Goal: Use online tool/utility: Utilize a website feature to perform a specific function

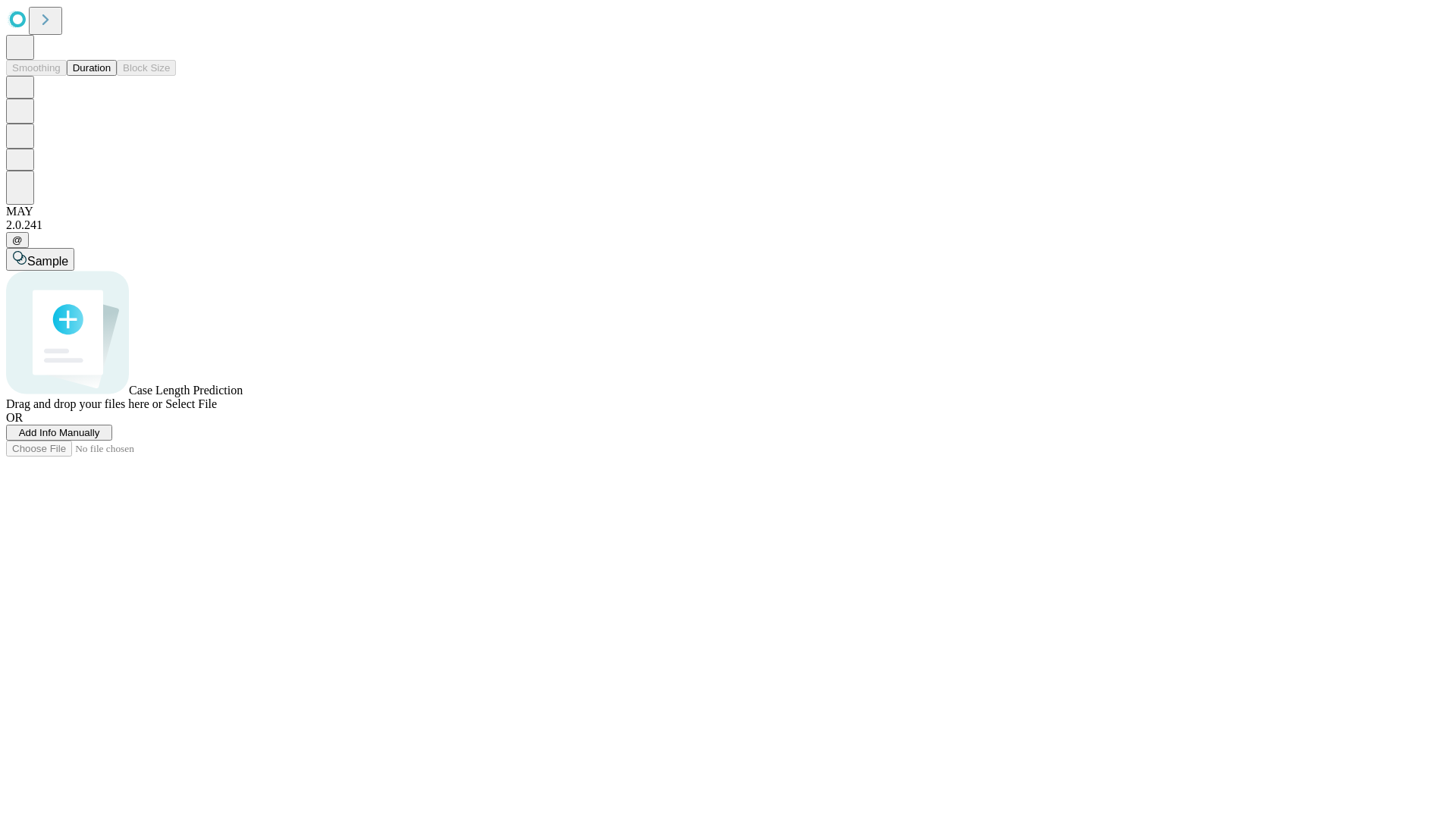
click at [111, 76] on button "Duration" at bounding box center [91, 68] width 50 height 16
click at [100, 438] on span "Add Info Manually" at bounding box center [59, 432] width 81 height 11
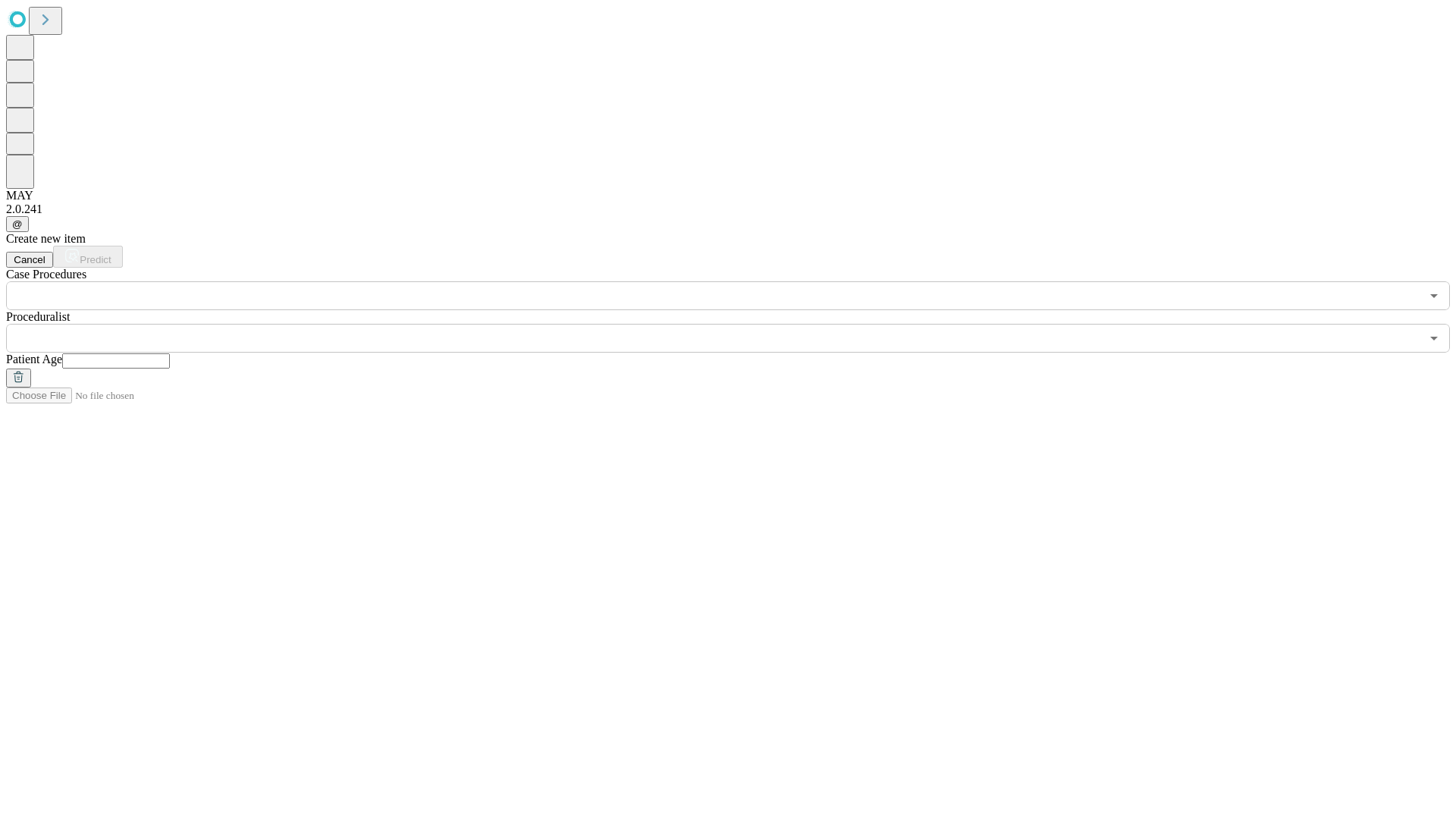
click at [170, 353] on input "text" at bounding box center [116, 361] width 108 height 15
type input "**"
click at [739, 324] on input "text" at bounding box center [712, 338] width 1414 height 29
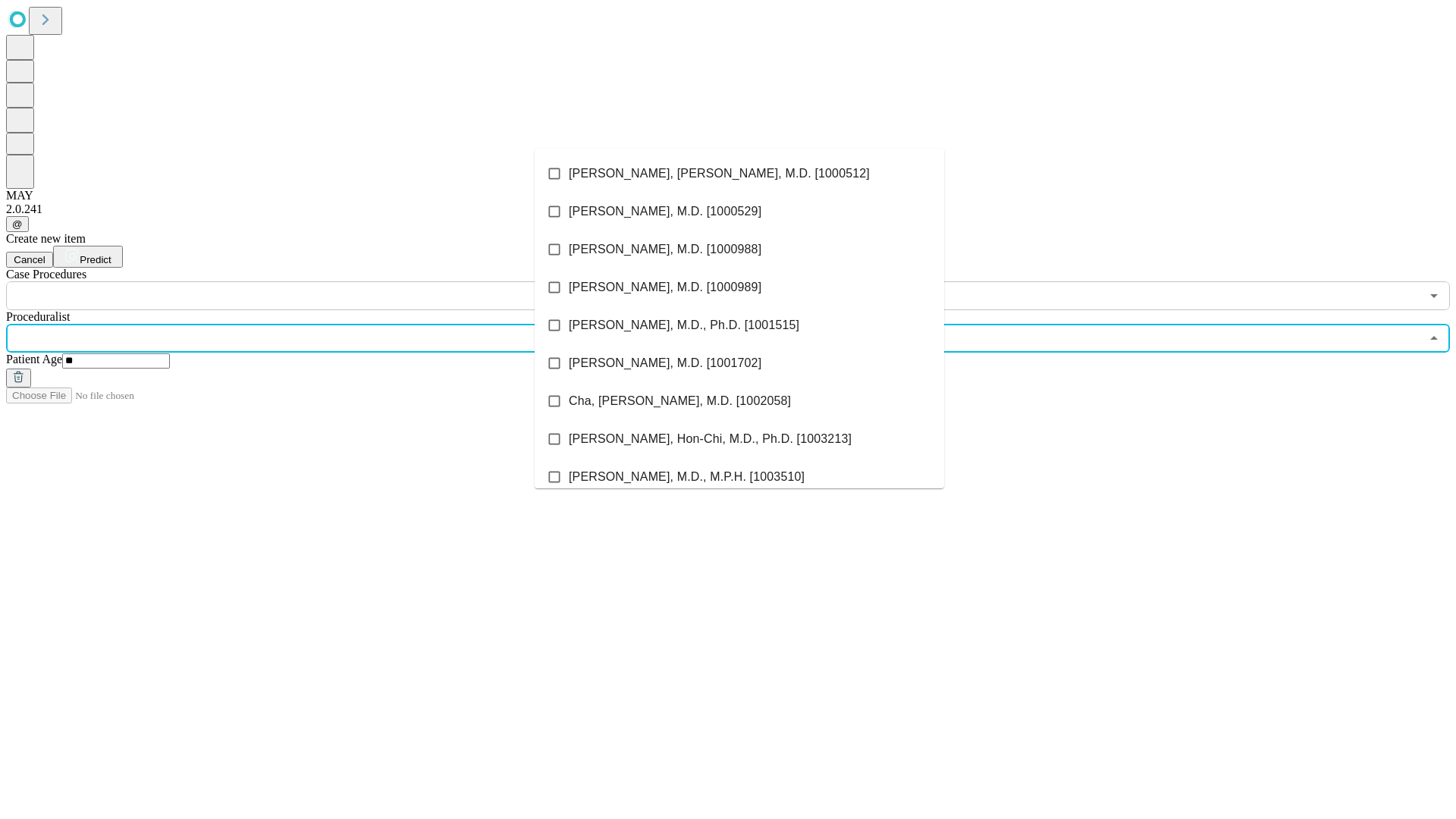
click at [739, 174] on li "[PERSON_NAME], [PERSON_NAME], M.D. [1000512]" at bounding box center [739, 174] width 410 height 38
click at [318, 281] on input "text" at bounding box center [712, 295] width 1414 height 29
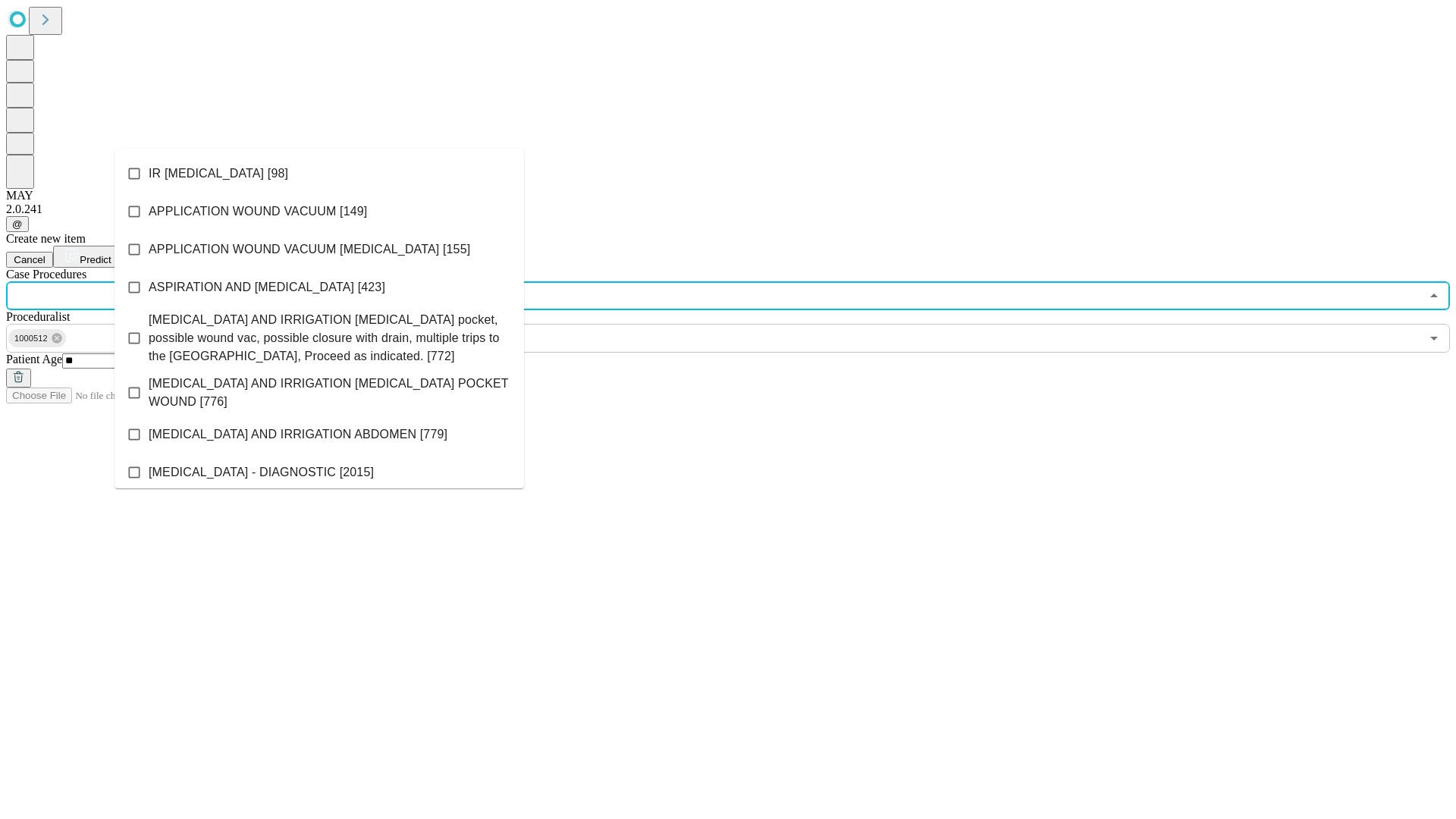
click at [319, 174] on li "IR [MEDICAL_DATA] [98]" at bounding box center [319, 174] width 410 height 38
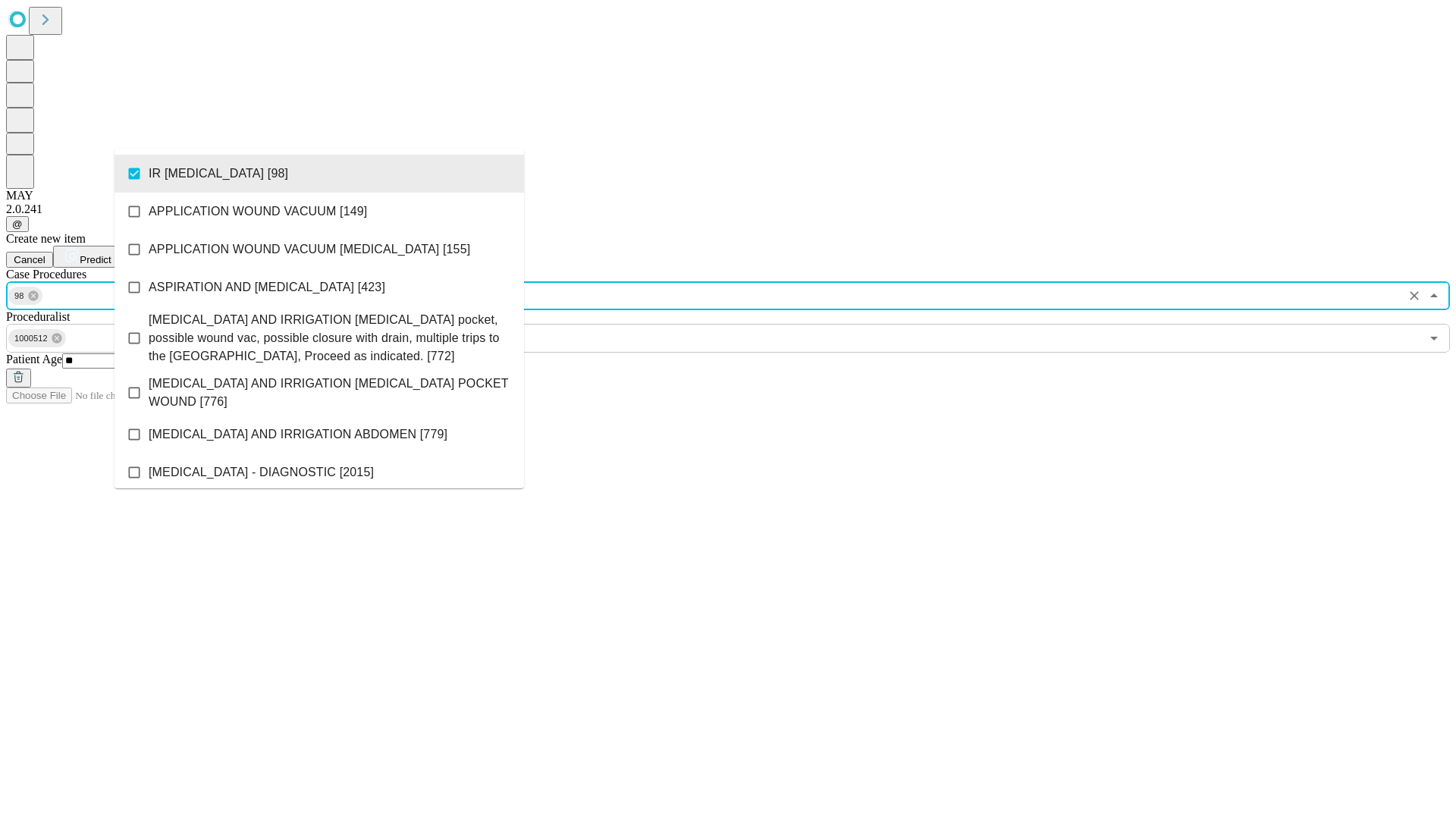
click at [111, 254] on span "Predict" at bounding box center [95, 259] width 31 height 11
